Goal: Task Accomplishment & Management: Manage account settings

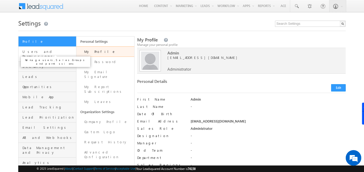
click at [51, 51] on span "Users and Permissions" at bounding box center [48, 53] width 52 height 9
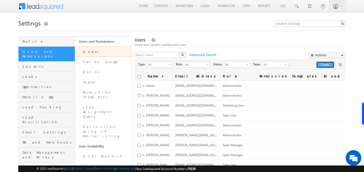
click at [324, 66] on button "Create" at bounding box center [325, 65] width 18 height 7
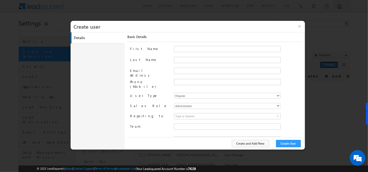
type input "f26bfe00-8d9c-11ec-8597-0681fe0b10f8"
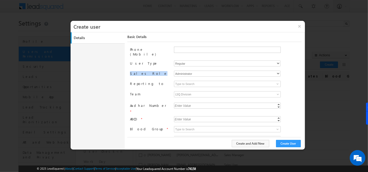
drag, startPoint x: 130, startPoint y: 69, endPoint x: 145, endPoint y: 69, distance: 15.1
click at [145, 71] on label "Sales Role" at bounding box center [150, 73] width 40 height 5
click at [226, 71] on select "Administrator Marketing User Sales Manager Sales User" at bounding box center [227, 74] width 107 height 6
click at [302, 26] on button "×" at bounding box center [299, 26] width 11 height 11
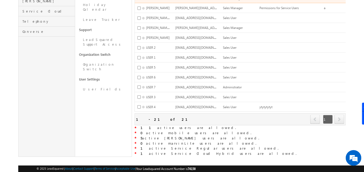
scroll to position [177, 0]
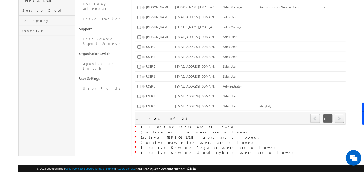
drag, startPoint x: 139, startPoint y: 123, endPoint x: 185, endPoint y: 121, distance: 45.1
click at [185, 125] on div "* 11 active users are allowed." at bounding box center [240, 127] width 211 height 5
drag, startPoint x: 185, startPoint y: 121, endPoint x: 156, endPoint y: 114, distance: 29.1
click at [156, 114] on div "Refresh first prev 1 next last 1 - 21 of 21" at bounding box center [240, 119] width 211 height 12
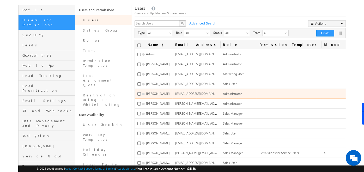
scroll to position [32, 0]
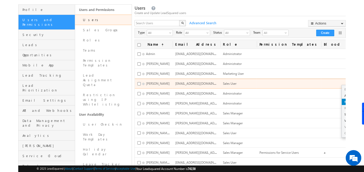
click at [342, 102] on link "Make User Obsolete" at bounding box center [361, 102] width 38 height 6
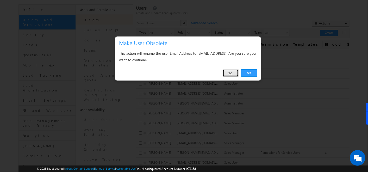
click at [232, 72] on link "No" at bounding box center [231, 72] width 16 height 7
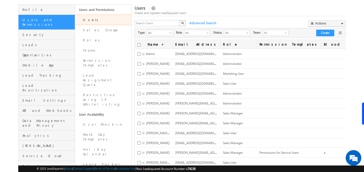
scroll to position [0, 0]
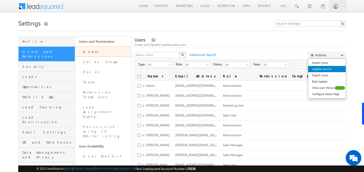
click at [332, 69] on link "Update via CSV" at bounding box center [327, 69] width 38 height 6
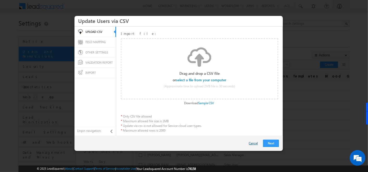
click at [256, 144] on link "Cancel" at bounding box center [255, 143] width 12 height 5
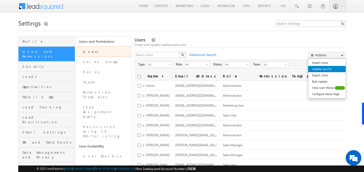
click at [335, 71] on link "Update via CSV" at bounding box center [327, 69] width 38 height 6
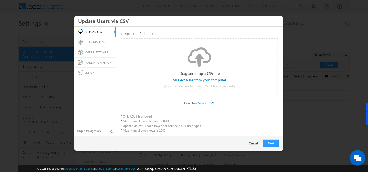
click at [254, 144] on link "Cancel" at bounding box center [255, 143] width 12 height 5
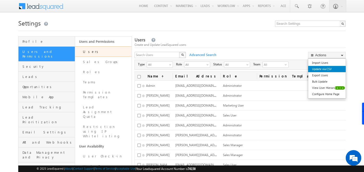
click at [329, 72] on link "Export Users" at bounding box center [327, 75] width 38 height 6
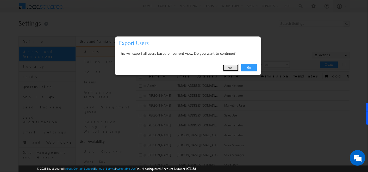
click at [231, 70] on link "No" at bounding box center [231, 67] width 16 height 7
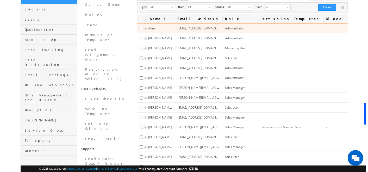
scroll to position [60, 0]
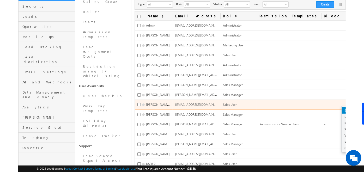
click at [342, 108] on link "Edit" at bounding box center [361, 110] width 38 height 6
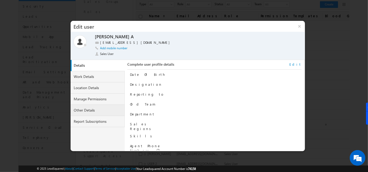
click at [84, 110] on link "Other Details" at bounding box center [98, 110] width 54 height 11
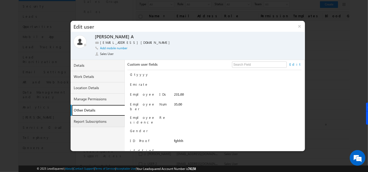
scroll to position [103, 0]
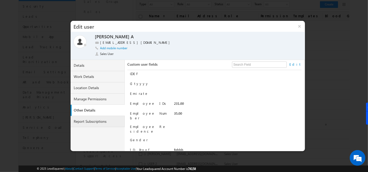
click at [80, 121] on link "Report Subscriptions" at bounding box center [98, 121] width 54 height 11
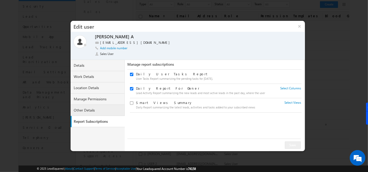
click at [92, 108] on link "Other Details" at bounding box center [98, 110] width 54 height 11
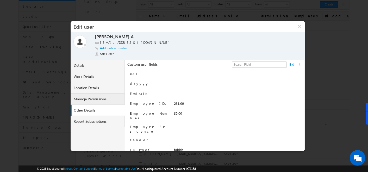
click at [92, 97] on link "Manage Permissions" at bounding box center [98, 99] width 54 height 11
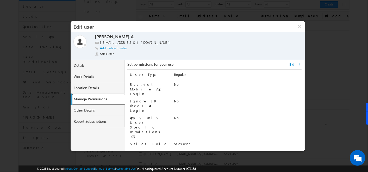
scroll to position [5, 0]
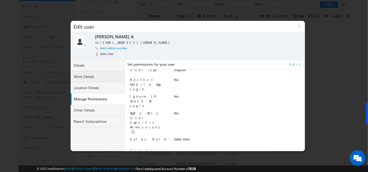
click at [107, 79] on link "Work Details" at bounding box center [98, 76] width 54 height 11
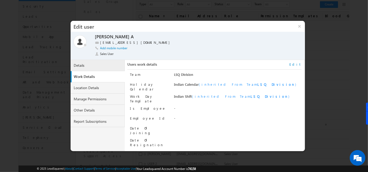
click at [97, 68] on link "Details" at bounding box center [98, 65] width 54 height 11
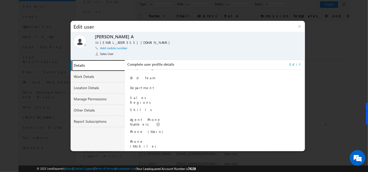
scroll to position [0, 0]
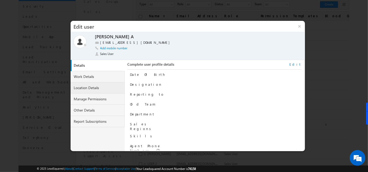
click at [87, 89] on link "Location Details" at bounding box center [98, 87] width 54 height 11
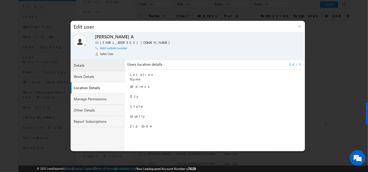
click at [101, 66] on link "Details" at bounding box center [98, 65] width 54 height 11
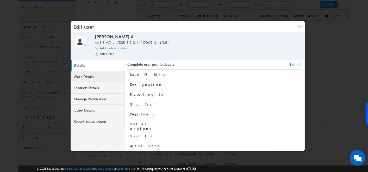
click at [95, 78] on link "Work Details" at bounding box center [98, 76] width 54 height 11
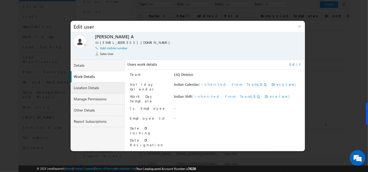
click at [88, 86] on link "Location Details" at bounding box center [98, 87] width 54 height 11
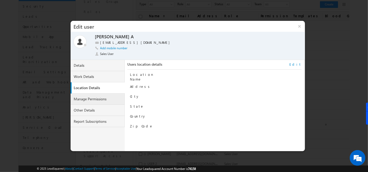
click at [105, 95] on link "Manage Permissions" at bounding box center [98, 99] width 54 height 11
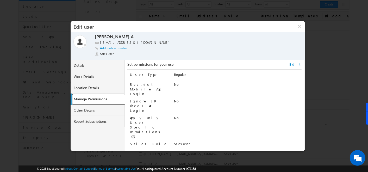
scroll to position [5, 0]
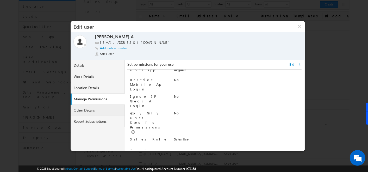
click at [95, 115] on link "Other Details" at bounding box center [98, 110] width 54 height 11
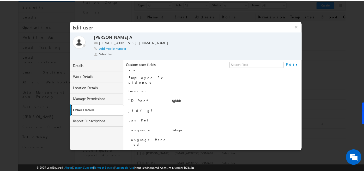
scroll to position [154, 0]
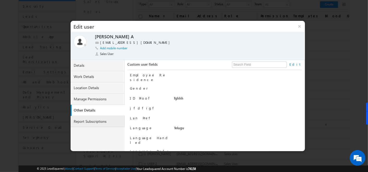
click at [104, 123] on link "Report Subscriptions" at bounding box center [98, 121] width 54 height 11
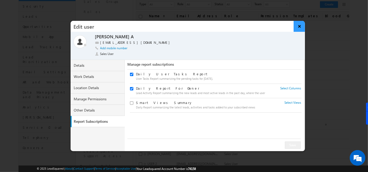
click at [298, 27] on button "×" at bounding box center [299, 26] width 11 height 11
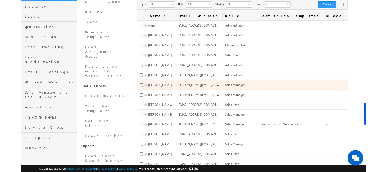
scroll to position [33, 0]
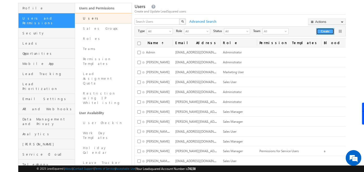
click at [324, 32] on button "Create" at bounding box center [325, 31] width 18 height 7
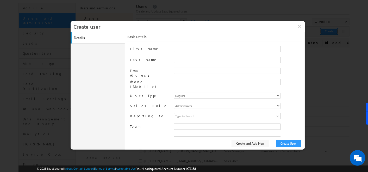
type input "f26bfe00-8d9c-11ec-8597-0681fe0b10f8"
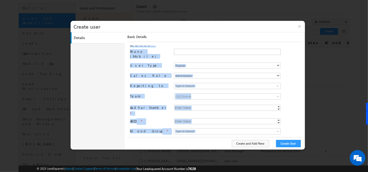
drag, startPoint x: 129, startPoint y: 47, endPoint x: 142, endPoint y: 135, distance: 88.6
click at [142, 135] on div "Basic Details First Name Last Name Email Address Phone (Mobile) User Type Regul…" at bounding box center [215, 88] width 177 height 113
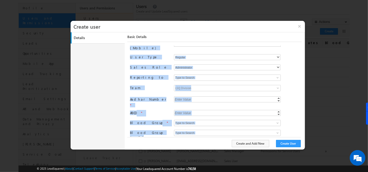
drag, startPoint x: 142, startPoint y: 135, endPoint x: 111, endPoint y: 119, distance: 34.9
click at [111, 119] on div "Details Work Details Location Details Manage Permissions Other Details Report S…" at bounding box center [188, 90] width 235 height 117
click at [139, 86] on div "Team" at bounding box center [150, 88] width 40 height 7
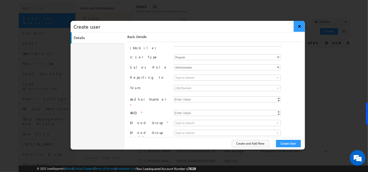
click at [301, 28] on button "×" at bounding box center [299, 26] width 11 height 11
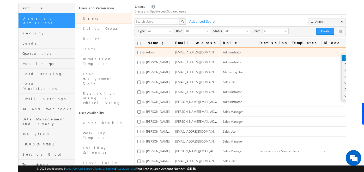
click at [342, 57] on link "Edit" at bounding box center [361, 58] width 38 height 6
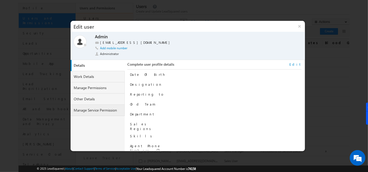
click at [102, 111] on link "Manage Service Permission" at bounding box center [98, 110] width 54 height 11
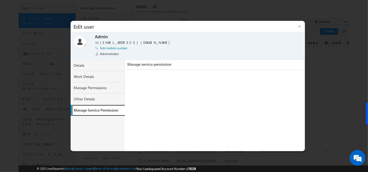
scroll to position [5, 0]
click at [96, 98] on link "Other Details" at bounding box center [98, 99] width 54 height 11
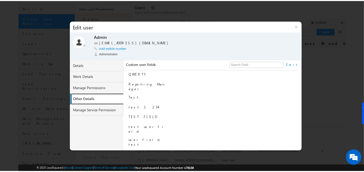
scroll to position [377, 0]
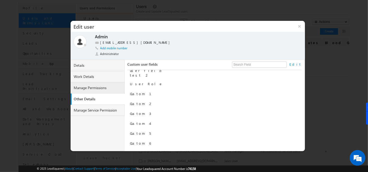
click at [89, 86] on link "Manage Permissions" at bounding box center [98, 87] width 54 height 11
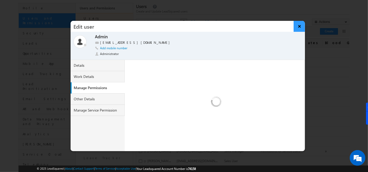
click at [300, 26] on button "×" at bounding box center [299, 26] width 11 height 11
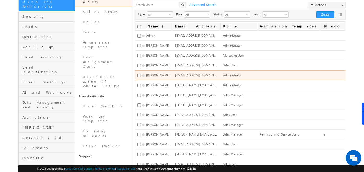
scroll to position [50, 0]
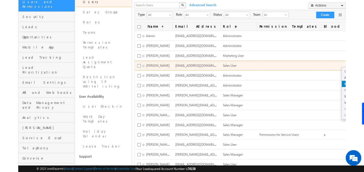
click at [342, 82] on link "Make User Obsolete" at bounding box center [361, 84] width 38 height 6
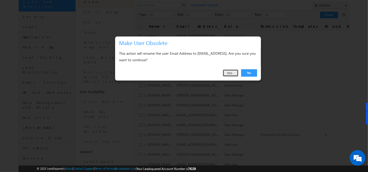
click at [227, 74] on link "No" at bounding box center [231, 72] width 16 height 7
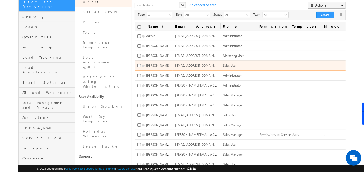
scroll to position [0, 0]
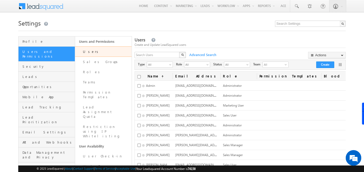
click at [193, 34] on div "Settings Profile Users and Permissions Security Leads Opportunities Mobile App …" at bounding box center [181, 175] width 327 height 316
click at [331, 62] on button "Create" at bounding box center [325, 65] width 18 height 7
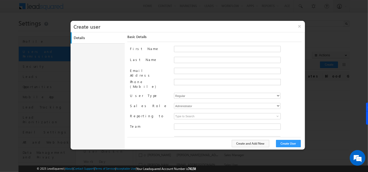
type input "f26bfe00-8d9c-11ec-8597-0681fe0b10f8"
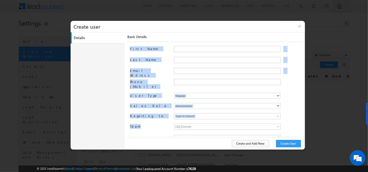
drag, startPoint x: 129, startPoint y: 48, endPoint x: 141, endPoint y: 122, distance: 74.5
click at [141, 122] on div "Basic Details First Name Last Name Email Address Phone (Mobile) User Type Regul…" at bounding box center [215, 88] width 177 height 113
drag, startPoint x: 141, startPoint y: 122, endPoint x: 114, endPoint y: 113, distance: 28.2
click at [114, 113] on div "Details Work Details Location Details Manage Permissions Other Details Report S…" at bounding box center [188, 90] width 235 height 117
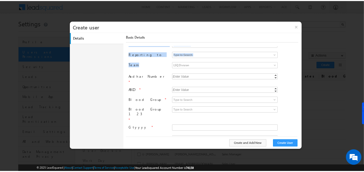
scroll to position [63, 0]
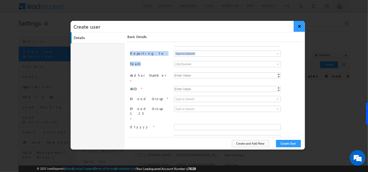
click at [301, 28] on button "×" at bounding box center [299, 26] width 11 height 11
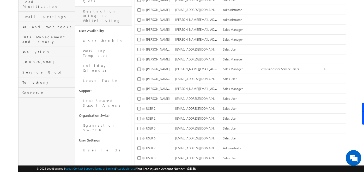
scroll to position [116, 0]
click at [88, 145] on link "User Fields" at bounding box center [103, 150] width 57 height 10
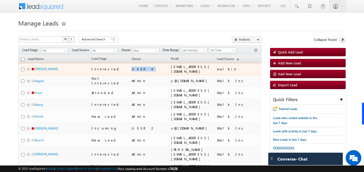
drag, startPoint x: 113, startPoint y: 69, endPoint x: 127, endPoint y: 69, distance: 14.1
click at [127, 69] on tr "Santhosh Interested USER 4 yty@gmail.com walkin a 50 655 35" at bounding box center [217, 69] width 398 height 12
click at [23, 70] on input "checkbox" at bounding box center [22, 69] width 3 height 3
checkbox input "true"
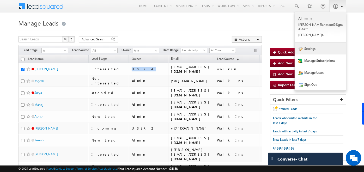
click at [308, 50] on link "Settings" at bounding box center [320, 48] width 51 height 12
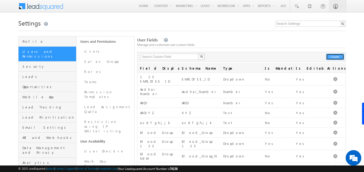
click at [329, 55] on button "Create" at bounding box center [335, 57] width 18 height 6
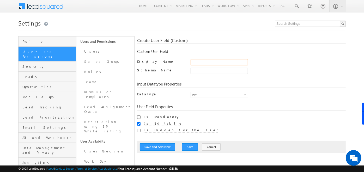
click at [194, 62] on input "Display Name" at bounding box center [219, 62] width 57 height 6
type input "Blood Group"
type input "Blood_Group"
click at [246, 82] on div "Input Datatype Properties" at bounding box center [241, 85] width 209 height 6
click at [222, 96] on span "Text" at bounding box center [217, 95] width 53 height 6
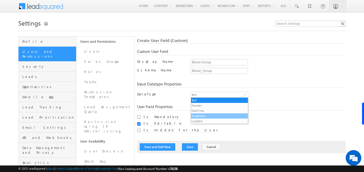
click at [207, 117] on li "DropDown" at bounding box center [219, 115] width 57 height 5
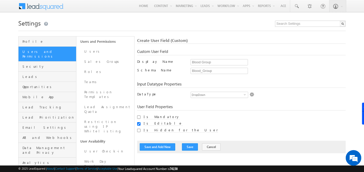
click at [253, 94] on img at bounding box center [252, 94] width 5 height 5
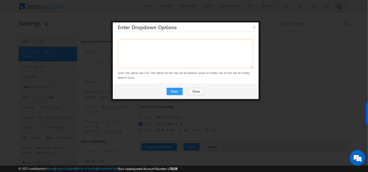
click at [125, 45] on textarea at bounding box center [185, 54] width 135 height 29
click at [125, 45] on textarea "a b" at bounding box center [185, 54] width 135 height 29
type textarea "a b o"
click at [173, 94] on button "Save" at bounding box center [175, 91] width 16 height 7
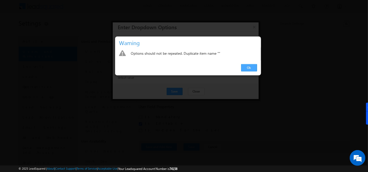
click at [253, 68] on link "Ok" at bounding box center [249, 67] width 16 height 7
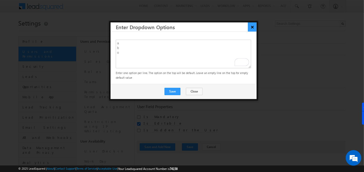
click at [255, 27] on button "×" at bounding box center [252, 26] width 9 height 9
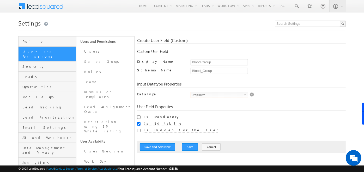
click at [244, 96] on span "DropDown" at bounding box center [217, 95] width 53 height 6
click at [299, 100] on div "Create User Field (Custom) Custom User Field Display Name Blood Group Only alph…" at bounding box center [241, 95] width 209 height 115
click at [139, 117] on input "Is Mandatory" at bounding box center [138, 117] width 3 height 3
checkbox input "true"
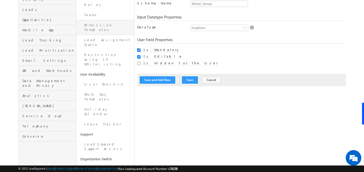
scroll to position [67, 0]
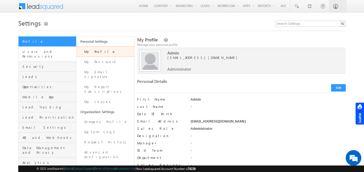
click at [63, 51] on span "Users and Permissions" at bounding box center [48, 53] width 52 height 9
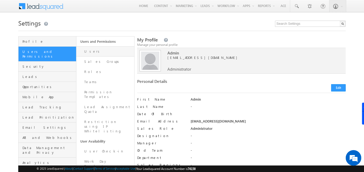
click at [99, 53] on link "Users" at bounding box center [105, 51] width 58 height 10
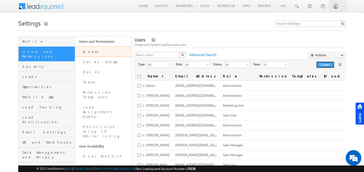
click at [324, 64] on button "Create" at bounding box center [325, 65] width 18 height 7
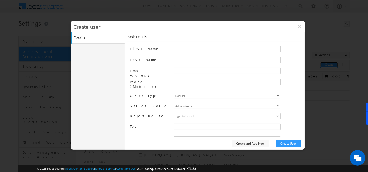
type input "f26bfe00-8d9c-11ec-8597-0681fe0b10f8"
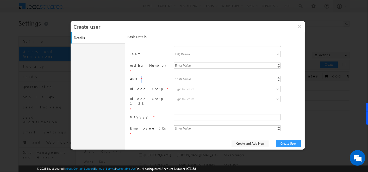
click at [141, 76] on div "ABCD *" at bounding box center [150, 79] width 40 height 7
drag, startPoint x: 141, startPoint y: 70, endPoint x: 122, endPoint y: 77, distance: 20.4
click at [122, 77] on div "Details Work Details Location Details Manage Permissions Other Details Report S…" at bounding box center [188, 90] width 235 height 117
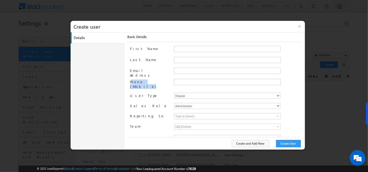
drag, startPoint x: 131, startPoint y: 80, endPoint x: 155, endPoint y: 81, distance: 24.0
click at [155, 81] on label "Phone (Mobile)" at bounding box center [150, 84] width 40 height 10
click at [0, 0] on input "Phone (Mobile)" at bounding box center [0, 0] width 0 height 0
click at [130, 81] on div "Basic Details First Name Last Name Email Address Phone (Mobile) User Type Regul…" at bounding box center [215, 88] width 177 height 113
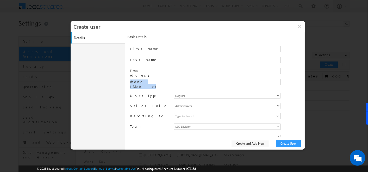
drag, startPoint x: 130, startPoint y: 81, endPoint x: 156, endPoint y: 81, distance: 26.6
click at [156, 81] on div "Basic Details First Name Last Name Email Address Phone (Mobile) User Type Regul…" at bounding box center [215, 88] width 177 height 113
click at [297, 26] on button "×" at bounding box center [299, 26] width 11 height 11
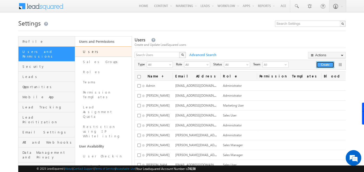
click at [324, 64] on button "Create" at bounding box center [325, 65] width 18 height 7
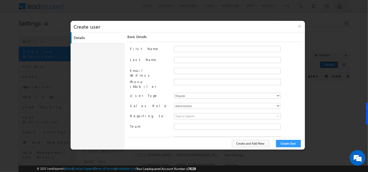
type input "f26bfe00-8d9c-11ec-8597-0681fe0b10f8"
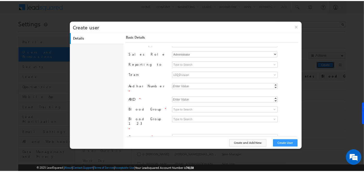
scroll to position [52, 0]
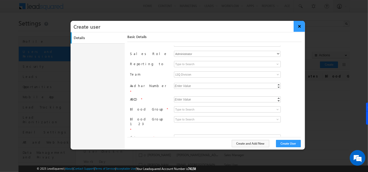
click at [299, 24] on button "×" at bounding box center [299, 26] width 11 height 11
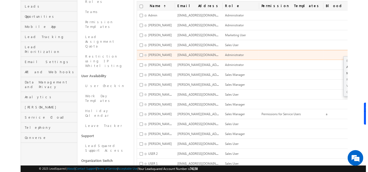
scroll to position [81, 0]
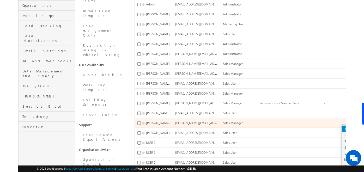
click at [342, 126] on link "Edit" at bounding box center [361, 129] width 38 height 6
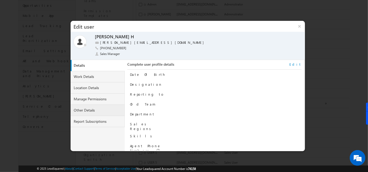
click at [91, 109] on link "Other Details" at bounding box center [98, 110] width 54 height 11
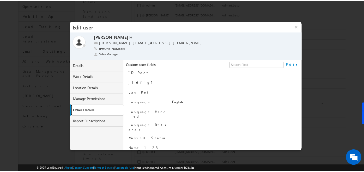
scroll to position [181, 0]
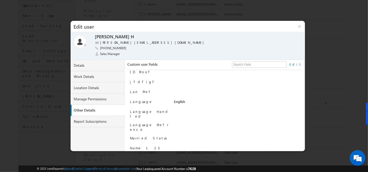
click at [296, 64] on link "Edit" at bounding box center [296, 64] width 12 height 5
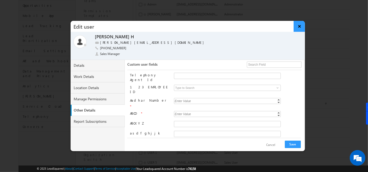
click at [300, 27] on button "×" at bounding box center [299, 26] width 11 height 11
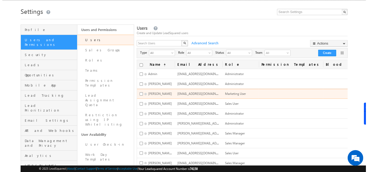
scroll to position [0, 0]
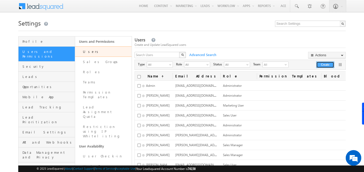
click at [320, 67] on button "Create" at bounding box center [325, 65] width 18 height 7
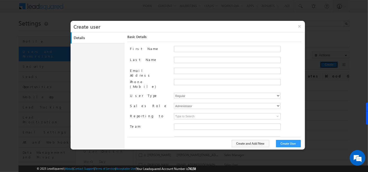
type input "f26bfe00-8d9c-11ec-8597-0681fe0b10f8"
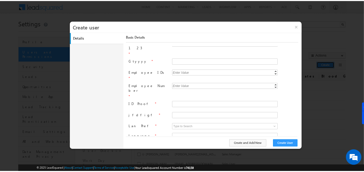
scroll to position [158, 0]
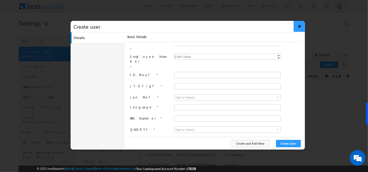
click at [298, 24] on button "×" at bounding box center [299, 26] width 11 height 11
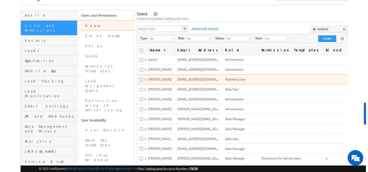
scroll to position [32, 0]
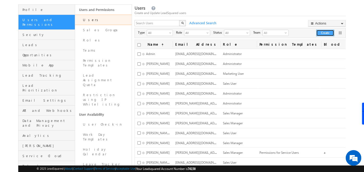
click at [322, 31] on button "Create" at bounding box center [325, 33] width 18 height 7
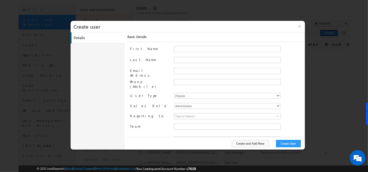
type input "f26bfe00-8d9c-11ec-8597-0681fe0b10f8"
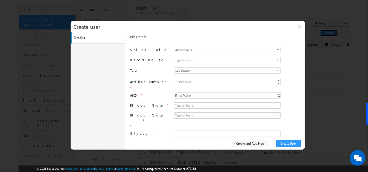
scroll to position [0, 0]
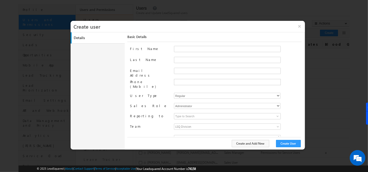
click at [197, 124] on span "LSQ Division" at bounding box center [214, 127] width 80 height 6
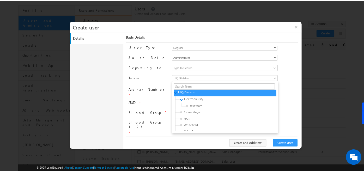
scroll to position [49, 0]
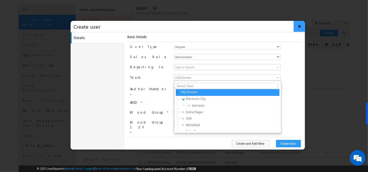
click at [301, 25] on button "×" at bounding box center [299, 26] width 11 height 11
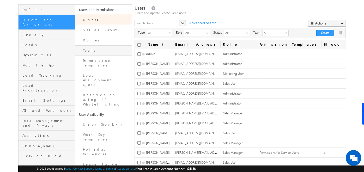
click at [92, 52] on link "Teams" at bounding box center [103, 50] width 57 height 10
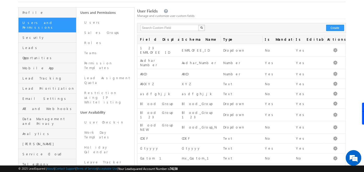
scroll to position [26, 0]
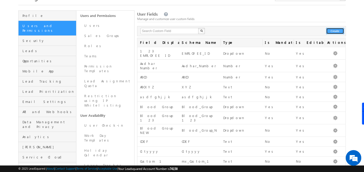
click at [333, 32] on button "Create" at bounding box center [335, 31] width 18 height 6
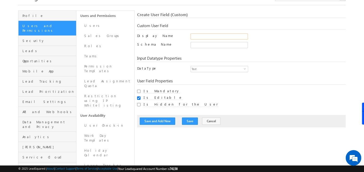
click at [214, 37] on input "Display Name" at bounding box center [219, 36] width 57 height 6
type input "Blood Group"
type input "Blood_Group"
click at [258, 49] on div "Blood_Group Only alphanumeric characters and underscore is allowed. Schema name…" at bounding box center [268, 46] width 155 height 9
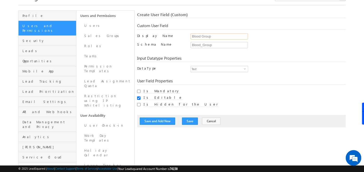
drag, startPoint x: 215, startPoint y: 38, endPoint x: 181, endPoint y: 39, distance: 33.9
click at [181, 39] on div "Display Name Blood Group Only alphanumeric characters, space and underscore is …" at bounding box center [241, 37] width 209 height 9
type input "city"
click at [202, 54] on div "Create User Field (Custom) Custom User Field Display Name city Only alphanumeri…" at bounding box center [241, 69] width 209 height 115
drag, startPoint x: 222, startPoint y: 42, endPoint x: 155, endPoint y: 47, distance: 66.9
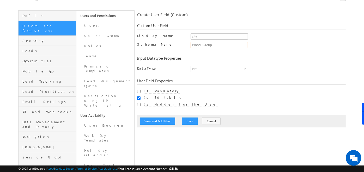
click at [155, 47] on div "Schema Name Blood_Group Only alphanumeric characters and underscore is allowed.…" at bounding box center [241, 46] width 209 height 9
click at [155, 47] on div "Schema Name" at bounding box center [161, 45] width 48 height 7
click at [185, 53] on div "Create User Field (Custom) Custom User Field Display Name city Only alphanumeri…" at bounding box center [241, 69] width 209 height 115
click at [204, 46] on input "Schema Name" at bounding box center [219, 45] width 57 height 6
drag, startPoint x: 200, startPoint y: 37, endPoint x: 178, endPoint y: 39, distance: 21.5
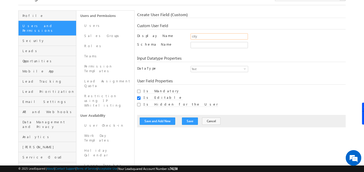
click at [178, 39] on div "Display Name city Only alphanumeric characters, space and underscore is allowed…" at bounding box center [241, 37] width 209 height 9
click at [226, 34] on input "city" at bounding box center [219, 36] width 57 height 6
type input "city"
drag, startPoint x: 268, startPoint y: 33, endPoint x: 196, endPoint y: 51, distance: 74.4
click at [196, 51] on div "Create User Field (Custom) Custom User Field Display Name city Only alphanumeri…" at bounding box center [241, 69] width 209 height 115
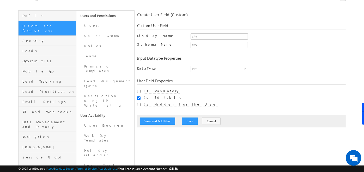
click at [196, 51] on div "Create User Field (Custom) Custom User Field Display Name city Only alphanumeri…" at bounding box center [241, 69] width 209 height 115
click at [211, 69] on span "Text" at bounding box center [217, 69] width 53 height 6
click at [159, 86] on div "User Field Properties Is Mandatory Is Editable Is Hidden for the User" at bounding box center [241, 92] width 209 height 29
click at [138, 92] on input "Is Mandatory" at bounding box center [138, 91] width 3 height 3
checkbox input "true"
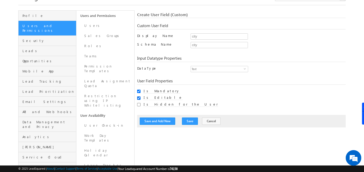
click at [138, 98] on input "Is Editable" at bounding box center [138, 97] width 3 height 3
click at [138, 97] on input "Is Editable" at bounding box center [138, 97] width 3 height 3
checkbox input "true"
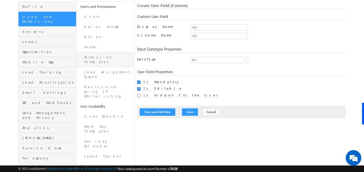
scroll to position [33, 0]
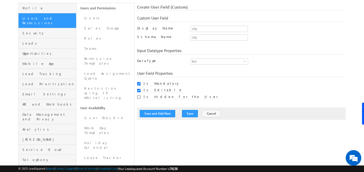
click at [137, 98] on input "Is Hidden for the User" at bounding box center [138, 96] width 3 height 3
click at [196, 30] on input "city" at bounding box center [219, 29] width 57 height 6
click at [138, 98] on input "Is Hidden for the User" at bounding box center [138, 96] width 3 height 3
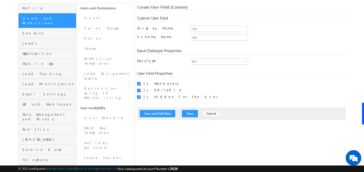
checkbox input "false"
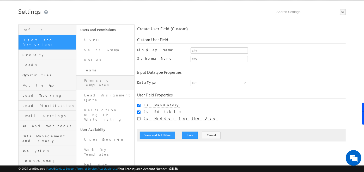
scroll to position [11, 0]
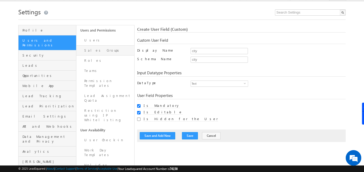
click at [96, 52] on link "Sales Groups" at bounding box center [105, 50] width 58 height 10
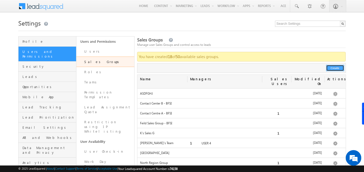
click at [335, 68] on button "Create" at bounding box center [335, 68] width 18 height 6
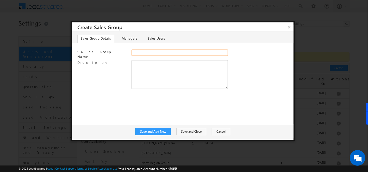
click at [150, 51] on input "Sales Group Name" at bounding box center [180, 53] width 96 height 6
type input "jhjnkmk"
click at [125, 41] on link "Managers" at bounding box center [129, 39] width 22 height 8
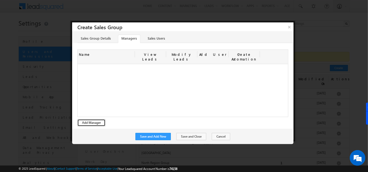
click at [90, 119] on button "Add Manager" at bounding box center [91, 122] width 28 height 7
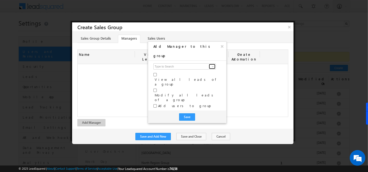
click at [211, 64] on span at bounding box center [213, 66] width 4 height 4
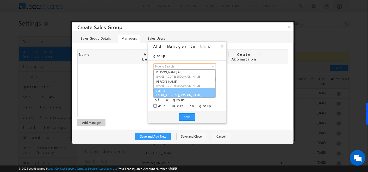
click at [177, 88] on link "USER 4 [EMAIL_ADDRESS][DOMAIN_NAME]" at bounding box center [185, 93] width 62 height 10
type input "USER 4"
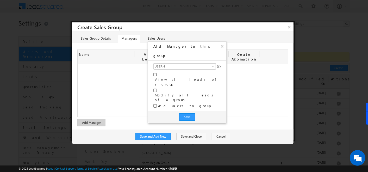
click at [156, 73] on input "checkbox" at bounding box center [155, 74] width 3 height 3
checkbox input "true"
click at [154, 89] on input "checkbox" at bounding box center [155, 90] width 3 height 3
checkbox input "true"
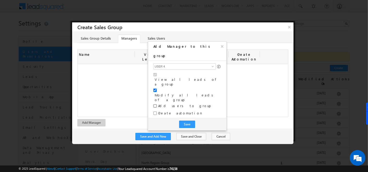
click at [155, 104] on input "checkbox" at bounding box center [155, 105] width 3 height 3
click at [156, 104] on input "checkbox" at bounding box center [155, 105] width 3 height 3
checkbox input "true"
click at [212, 64] on span at bounding box center [213, 66] width 4 height 4
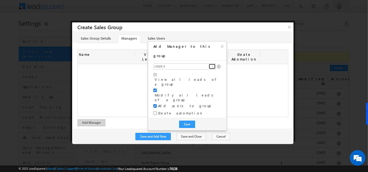
click at [211, 64] on span at bounding box center [213, 66] width 4 height 4
click at [134, 74] on div at bounding box center [184, 86] width 368 height 172
click at [220, 46] on button "×" at bounding box center [222, 46] width 8 height 9
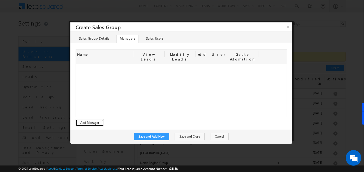
click at [95, 119] on button "Add Manager" at bounding box center [90, 122] width 28 height 7
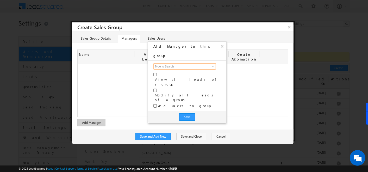
click at [169, 63] on input at bounding box center [185, 66] width 63 height 6
click at [213, 64] on span at bounding box center [213, 66] width 4 height 4
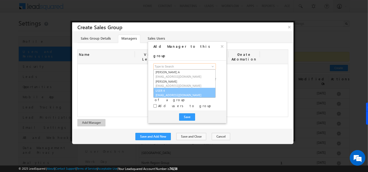
click at [171, 88] on link "USER 4 Specter321@gmail.com" at bounding box center [185, 93] width 62 height 10
type input "USER 4"
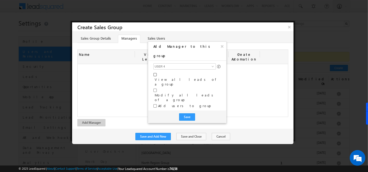
click at [156, 73] on input "checkbox" at bounding box center [155, 74] width 3 height 3
checkbox input "true"
click at [155, 89] on input "checkbox" at bounding box center [155, 90] width 3 height 3
checkbox input "true"
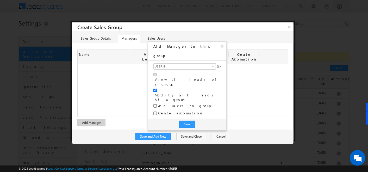
click at [155, 104] on input "checkbox" at bounding box center [155, 105] width 3 height 3
checkbox input "true"
click at [186, 121] on button "Save" at bounding box center [187, 124] width 16 height 7
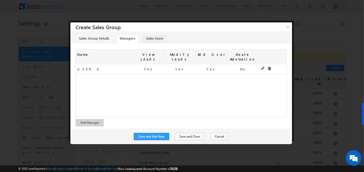
click at [151, 39] on link "Sales Users" at bounding box center [155, 39] width 24 height 8
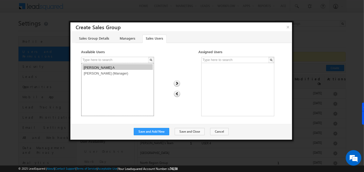
drag, startPoint x: 111, startPoint y: 67, endPoint x: 111, endPoint y: 75, distance: 7.6
select select "f39dea84-a889-11ef-be59-0259d35f5843"
click at [111, 75] on select "Priya Sri Bharathi A Soumya Hoskoti (Manager)" at bounding box center [117, 89] width 73 height 53
click at [177, 82] on img at bounding box center [176, 83] width 7 height 7
select select
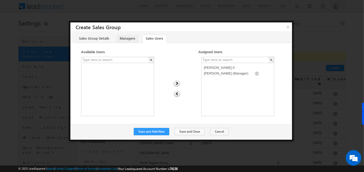
click at [126, 38] on link "Managers" at bounding box center [127, 39] width 22 height 8
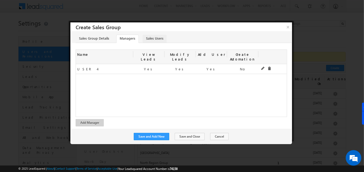
click at [152, 42] on link "Sales Users" at bounding box center [155, 39] width 24 height 8
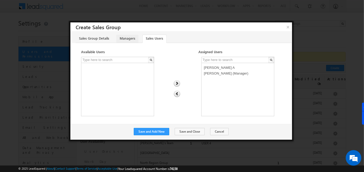
click at [132, 36] on link "Managers" at bounding box center [127, 39] width 22 height 8
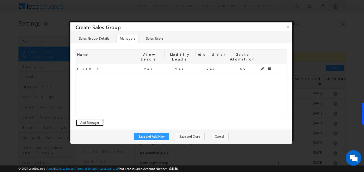
click at [93, 119] on button "Add Manager" at bounding box center [90, 122] width 28 height 7
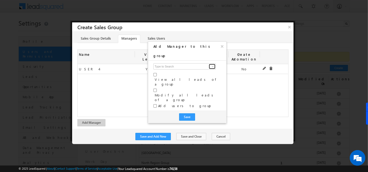
click at [213, 64] on span at bounding box center [213, 66] width 4 height 4
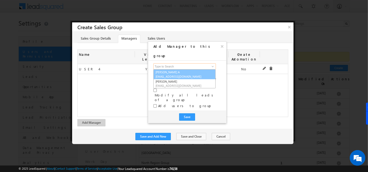
click at [174, 75] on span "priyasri1872@gmail.com" at bounding box center [179, 77] width 47 height 4
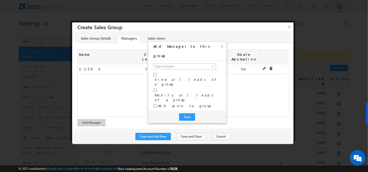
type input "Priya Sri Bharathi A"
click at [155, 65] on div "Priya Sri Bharathi A Soumya Hoskoti Priya Sri Bharathi A f39dea84-a889-11ef-be5…" at bounding box center [187, 86] width 78 height 50
click at [155, 73] on input "checkbox" at bounding box center [155, 74] width 3 height 3
checkbox input "true"
click at [155, 89] on input "checkbox" at bounding box center [155, 90] width 3 height 3
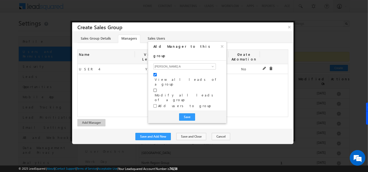
checkbox input "true"
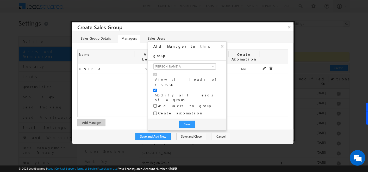
click at [156, 104] on input "checkbox" at bounding box center [155, 105] width 3 height 3
checkbox input "true"
click at [182, 121] on button "Save" at bounding box center [187, 124] width 16 height 7
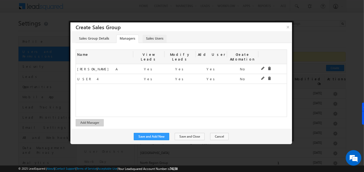
click at [156, 38] on link "Sales Users" at bounding box center [155, 39] width 24 height 8
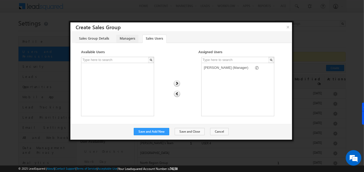
click at [120, 39] on link "Managers" at bounding box center [127, 39] width 22 height 8
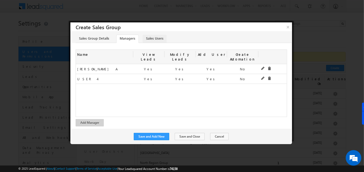
click at [157, 36] on link "Sales Users" at bounding box center [155, 39] width 24 height 8
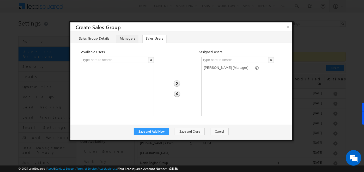
click at [126, 40] on link "Managers" at bounding box center [127, 39] width 22 height 8
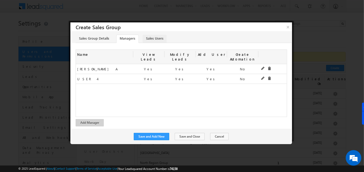
click at [153, 38] on link "Sales Users" at bounding box center [155, 39] width 24 height 8
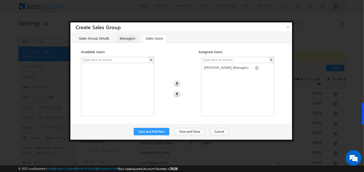
click at [130, 40] on link "Managers" at bounding box center [127, 39] width 22 height 8
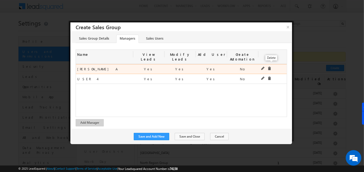
click at [270, 67] on span at bounding box center [270, 69] width 4 height 4
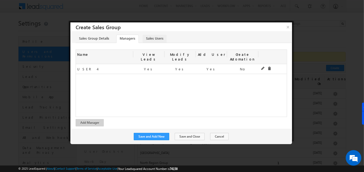
click at [151, 41] on link "Sales Users" at bounding box center [155, 39] width 24 height 8
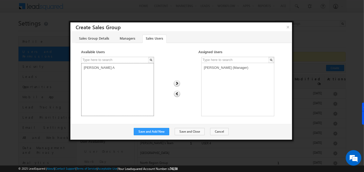
select select "f39dea84-a889-11ef-be59-0259d35f5843"
click at [124, 65] on option "Priya Sri Bharathi A" at bounding box center [117, 67] width 70 height 6
click at [174, 80] on img at bounding box center [176, 83] width 7 height 7
click at [122, 40] on link "Managers" at bounding box center [127, 39] width 22 height 8
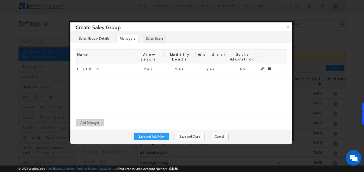
click at [153, 39] on link "Sales Users" at bounding box center [155, 39] width 24 height 8
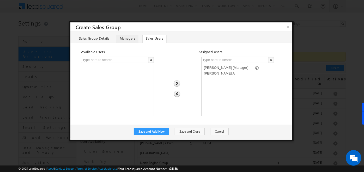
click at [130, 41] on link "Managers" at bounding box center [127, 39] width 22 height 8
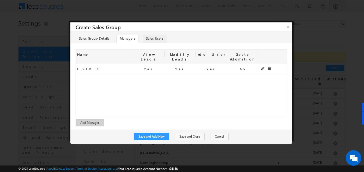
click at [155, 39] on link "Sales Users" at bounding box center [155, 39] width 24 height 8
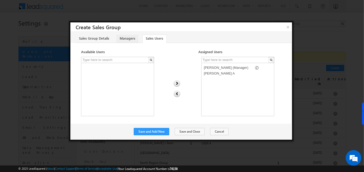
click at [129, 36] on link "Managers" at bounding box center [127, 39] width 22 height 8
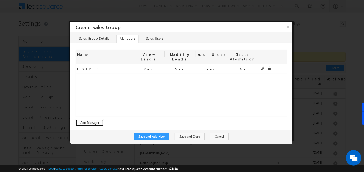
click at [94, 119] on button "Add Manager" at bounding box center [90, 122] width 28 height 7
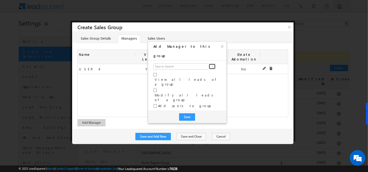
click at [210, 64] on link at bounding box center [212, 66] width 7 height 5
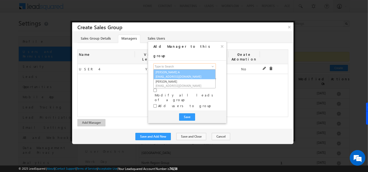
click at [181, 75] on span "priyasri1872@gmail.com" at bounding box center [179, 77] width 47 height 4
type input "Priya Sri Bharathi A"
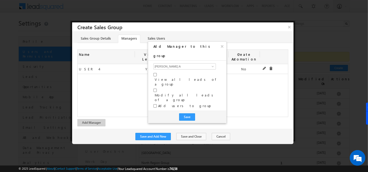
click at [154, 72] on div "View all leads of a group" at bounding box center [188, 80] width 68 height 16
click at [155, 104] on input "checkbox" at bounding box center [155, 105] width 3 height 3
checkbox input "true"
click at [155, 89] on input "checkbox" at bounding box center [155, 90] width 3 height 3
checkbox input "true"
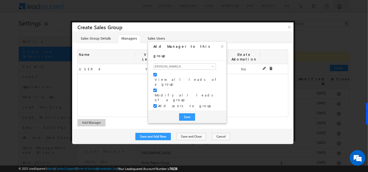
checkbox input "true"
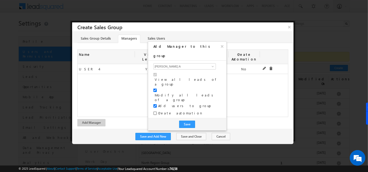
click at [154, 112] on input "Create automation" at bounding box center [155, 113] width 3 height 3
checkbox input "true"
click at [224, 48] on button "×" at bounding box center [222, 46] width 8 height 9
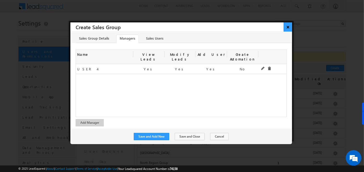
click at [287, 29] on button "×" at bounding box center [288, 26] width 9 height 9
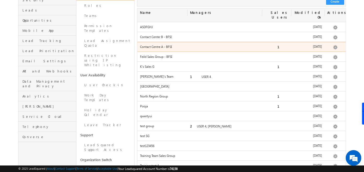
scroll to position [49, 0]
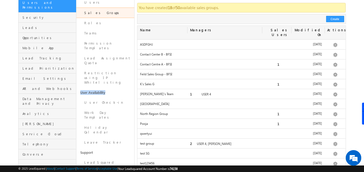
drag, startPoint x: 78, startPoint y: 75, endPoint x: 107, endPoint y: 75, distance: 28.2
click at [107, 88] on link "User Availability" at bounding box center [105, 93] width 58 height 10
click at [98, 98] on link "User Check-in" at bounding box center [105, 103] width 58 height 10
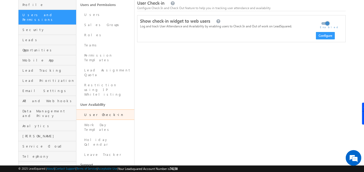
scroll to position [37, 0]
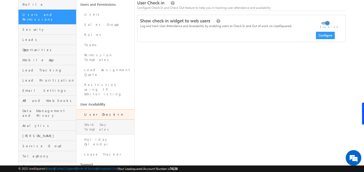
click at [108, 120] on link "Work Day Templates" at bounding box center [105, 127] width 58 height 15
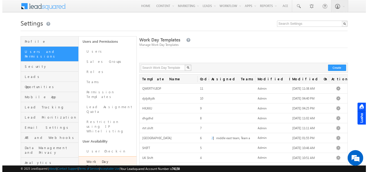
scroll to position [34, 0]
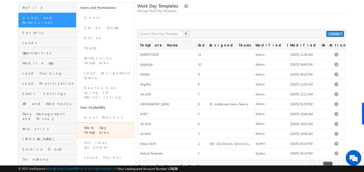
click at [332, 34] on button "Create" at bounding box center [335, 34] width 18 height 6
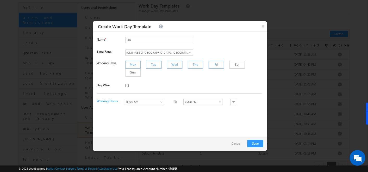
type input "UK"
click at [217, 38] on div "UK Required." at bounding box center [194, 40] width 139 height 6
click at [185, 53] on span "(GMT+05:30) [GEOGRAPHIC_DATA], [GEOGRAPHIC_DATA], [GEOGRAPHIC_DATA], [GEOGRAPHI…" at bounding box center [157, 53] width 63 height 6
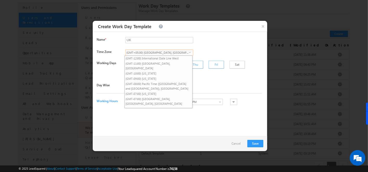
scroll to position [266, 0]
click at [212, 51] on div "(GMT+05:30) [GEOGRAPHIC_DATA], [GEOGRAPHIC_DATA], [GEOGRAPHIC_DATA], [GEOGRAPHI…" at bounding box center [194, 53] width 139 height 7
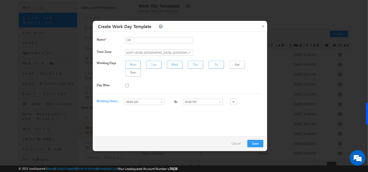
click at [131, 65] on div "Mon" at bounding box center [132, 65] width 15 height 8
click at [149, 66] on div "Tue" at bounding box center [153, 65] width 15 height 8
click at [230, 67] on div "Sat" at bounding box center [237, 65] width 15 height 8
click at [141, 69] on div "Sun" at bounding box center [132, 73] width 15 height 8
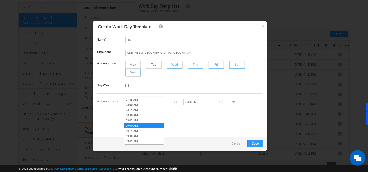
click at [152, 100] on span "09:00 AM" at bounding box center [143, 102] width 36 height 5
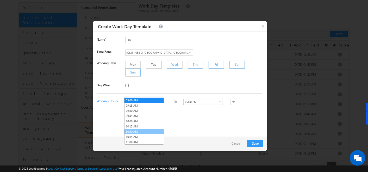
click at [138, 129] on link "10:30 AM" at bounding box center [144, 131] width 39 height 5
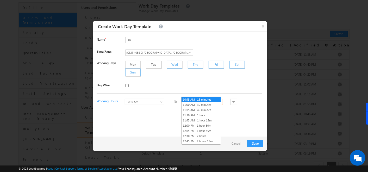
click at [218, 99] on link "10:45 AM" at bounding box center [204, 102] width 40 height 6
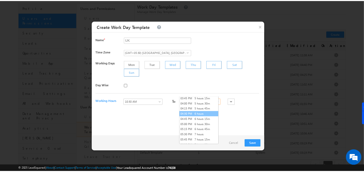
scroll to position [108, 0]
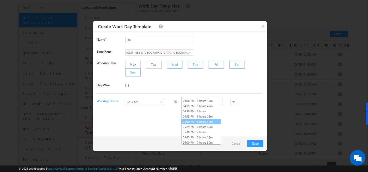
click at [200, 119] on link "05:00 PM 6 hours 30m" at bounding box center [201, 121] width 39 height 5
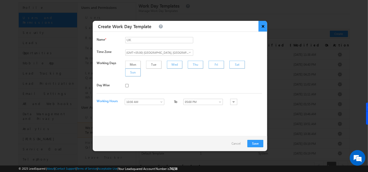
click at [262, 26] on button "×" at bounding box center [263, 26] width 9 height 11
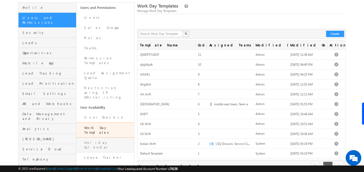
click at [107, 138] on link "Holiday Calendar" at bounding box center [105, 145] width 58 height 15
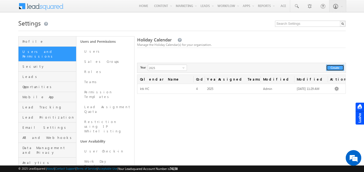
click at [333, 69] on button "Create" at bounding box center [335, 68] width 18 height 6
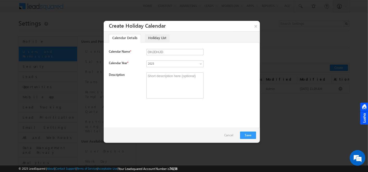
type input "DHJDHJD"
click at [153, 41] on link "Holiday List" at bounding box center [157, 38] width 25 height 8
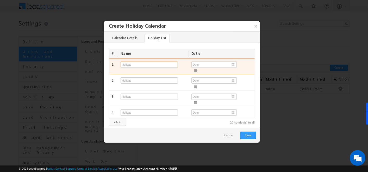
click at [132, 63] on input "text" at bounding box center [149, 65] width 57 height 6
type input "__/__/__"
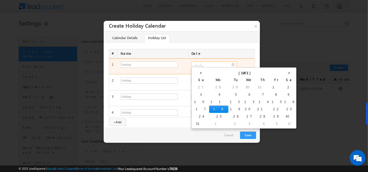
click at [235, 64] on input "__/__/__" at bounding box center [214, 65] width 45 height 6
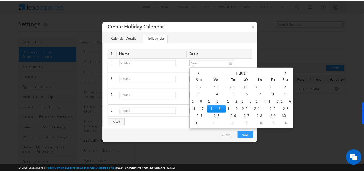
scroll to position [74, 0]
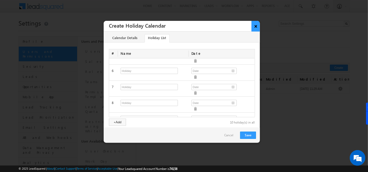
click at [252, 30] on button "×" at bounding box center [256, 26] width 9 height 11
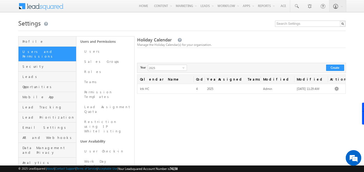
scroll to position [31, 0]
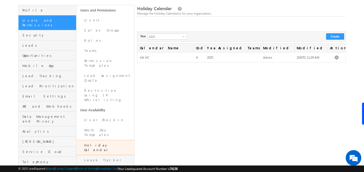
click at [102, 155] on link "Leave Tracker" at bounding box center [105, 160] width 58 height 10
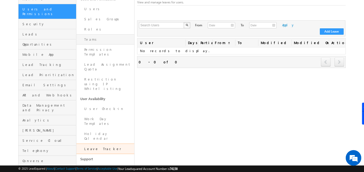
click at [94, 42] on link "Teams" at bounding box center [105, 39] width 58 height 10
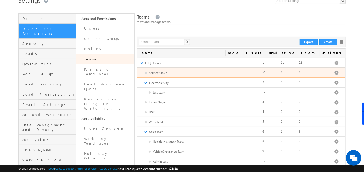
scroll to position [22, 0]
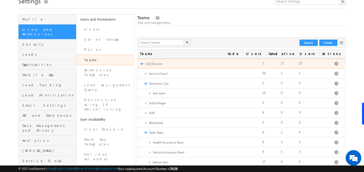
click at [144, 61] on div "▼ LSQ Division Edit Add Team Apply Lead Details View Apply Holiday Calendar App…" at bounding box center [241, 64] width 208 height 10
click at [142, 61] on div "▼ LSQ Division Edit Add Team Apply Lead Details View Apply Holiday Calendar App…" at bounding box center [241, 64] width 208 height 10
click at [142, 63] on link "▼" at bounding box center [141, 64] width 3 height 4
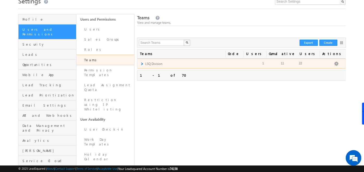
click at [142, 63] on link "►" at bounding box center [141, 64] width 3 height 4
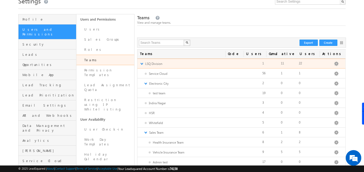
click at [142, 63] on link "▼" at bounding box center [141, 64] width 3 height 4
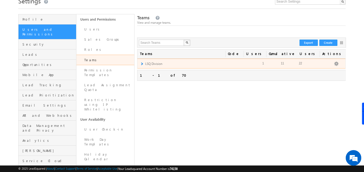
click at [142, 63] on link "►" at bounding box center [141, 64] width 3 height 4
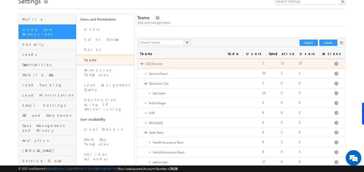
click at [140, 63] on link "▼" at bounding box center [141, 64] width 3 height 4
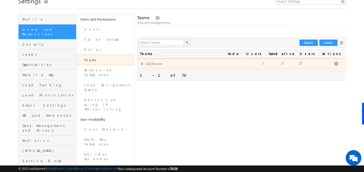
click at [140, 63] on link "►" at bounding box center [141, 64] width 3 height 4
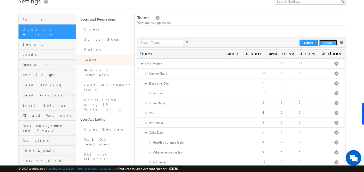
click at [334, 40] on button "Create" at bounding box center [328, 43] width 18 height 6
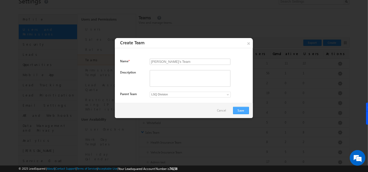
type input "[PERSON_NAME]'s Team"
click at [239, 111] on button "Save" at bounding box center [241, 110] width 16 height 7
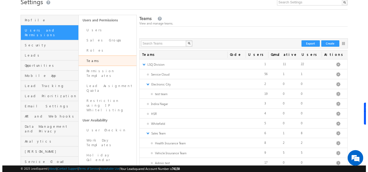
scroll to position [0, 0]
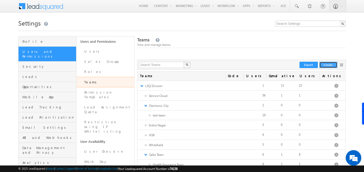
click at [327, 66] on button "Create" at bounding box center [328, 65] width 18 height 6
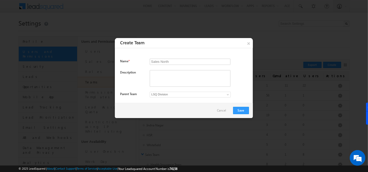
type input "Sales North"
click at [172, 94] on span "LSQ Division" at bounding box center [185, 94] width 71 height 5
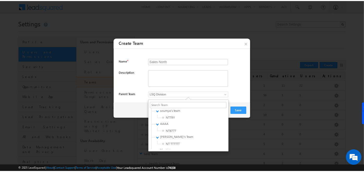
scroll to position [430, 0]
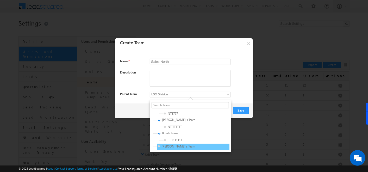
click at [166, 147] on span "[PERSON_NAME]'s Team" at bounding box center [183, 146] width 50 height 5
type input "7d6ef7c9-7c0b-11f0-9fe1-0259d35f5843"
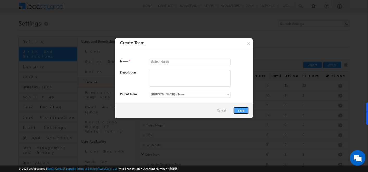
click at [245, 110] on button "Save" at bounding box center [241, 110] width 16 height 7
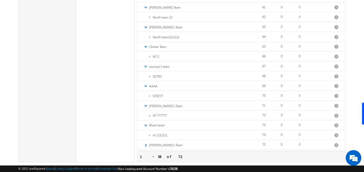
scroll to position [505, 0]
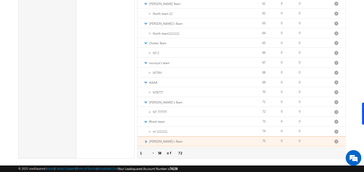
click at [147, 139] on link "►" at bounding box center [145, 141] width 3 height 4
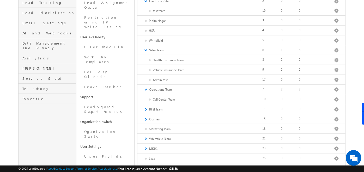
scroll to position [0, 0]
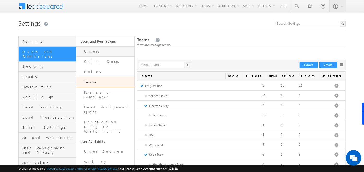
click at [94, 54] on link "Users" at bounding box center [105, 51] width 58 height 10
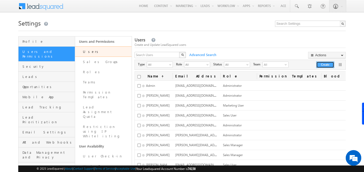
click at [319, 66] on button "Create" at bounding box center [325, 65] width 18 height 7
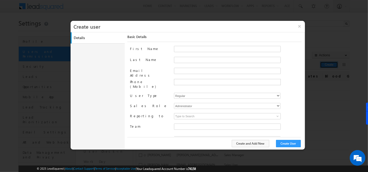
type input "f26bfe00-8d9c-11ec-8597-0681fe0b10f8"
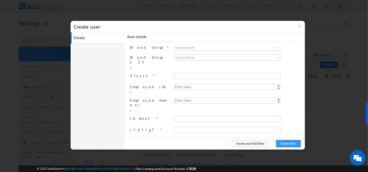
scroll to position [64, 0]
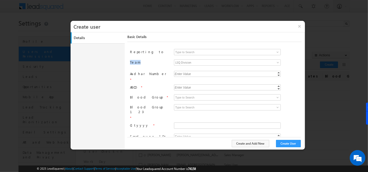
drag, startPoint x: 138, startPoint y: 57, endPoint x: 123, endPoint y: 57, distance: 15.1
click at [123, 57] on div "Details Work Details Location Details Manage Permissions Other Details Report S…" at bounding box center [188, 90] width 235 height 117
click at [198, 60] on span "LSQ Division" at bounding box center [214, 63] width 80 height 6
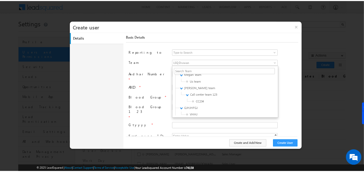
scroll to position [218, 0]
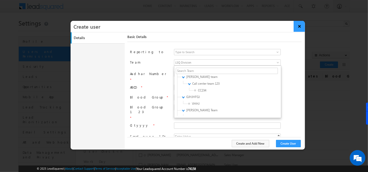
click at [300, 23] on button "×" at bounding box center [299, 26] width 11 height 11
